Goal: Transaction & Acquisition: Purchase product/service

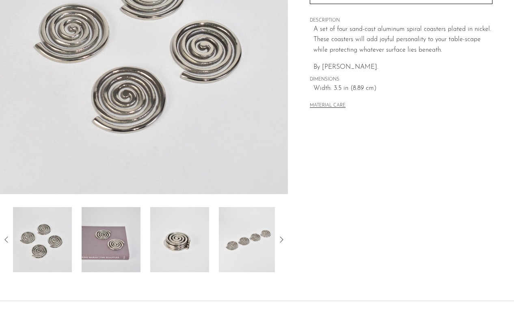
scroll to position [208, 0]
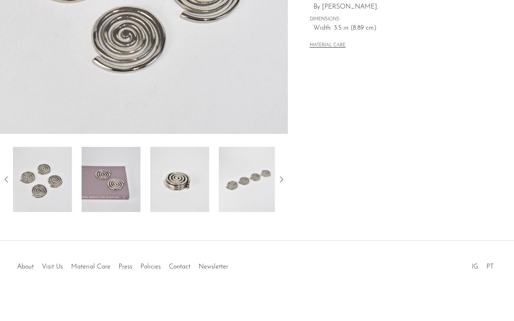
click at [99, 195] on img at bounding box center [111, 179] width 59 height 65
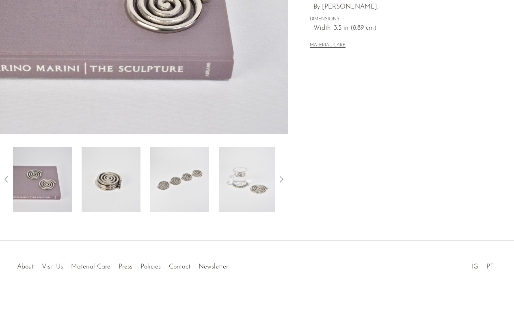
click at [125, 196] on img at bounding box center [111, 179] width 59 height 65
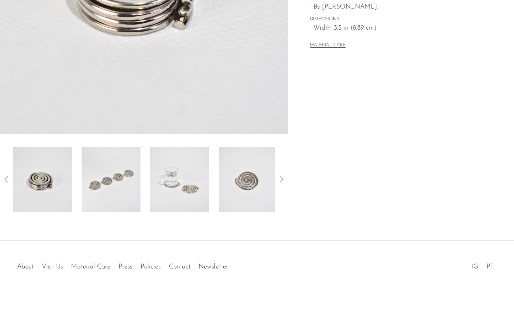
click at [148, 196] on div at bounding box center [144, 179] width 262 height 65
click at [159, 197] on img at bounding box center [179, 179] width 59 height 65
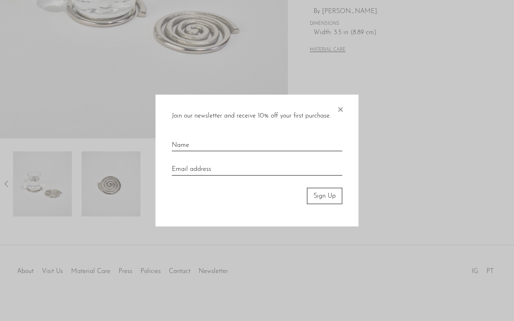
scroll to position [206, 0]
click at [347, 108] on div "Join our newsletter and receive 10% off your first purchase. × Sign Up" at bounding box center [257, 160] width 203 height 132
click at [342, 108] on span "×" at bounding box center [340, 107] width 8 height 26
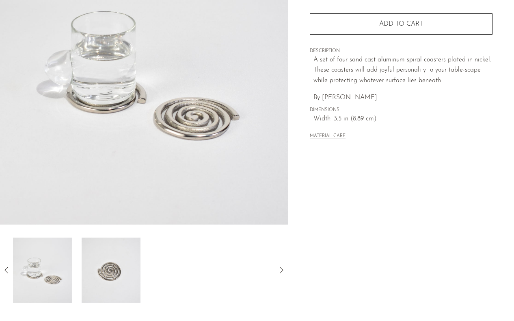
scroll to position [0, 0]
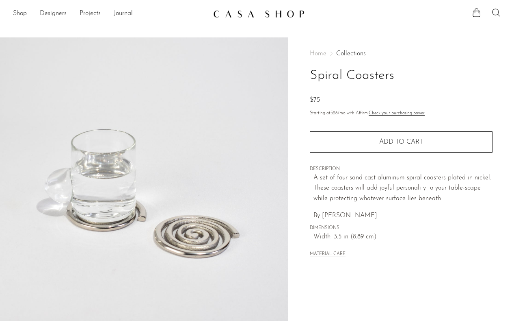
drag, startPoint x: 418, startPoint y: 76, endPoint x: 308, endPoint y: 77, distance: 109.3
click at [308, 77] on div "Home Collections Spiral Coasters $75 Starting at $26 /mo with Affirm. Check you…" at bounding box center [401, 228] width 226 height 383
copy h1 "Spiral Coasters"
